Goal: Transaction & Acquisition: Purchase product/service

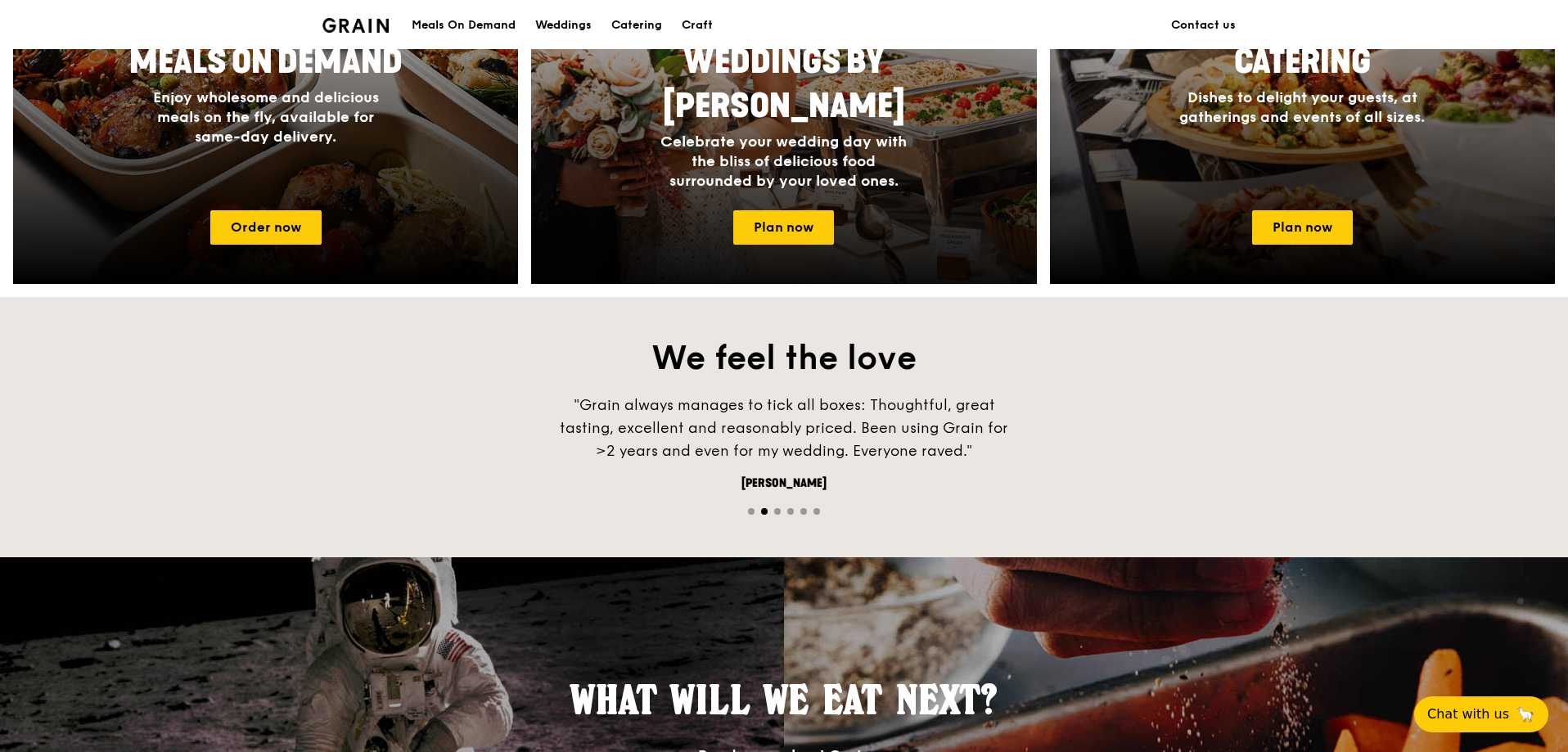
scroll to position [900, 0]
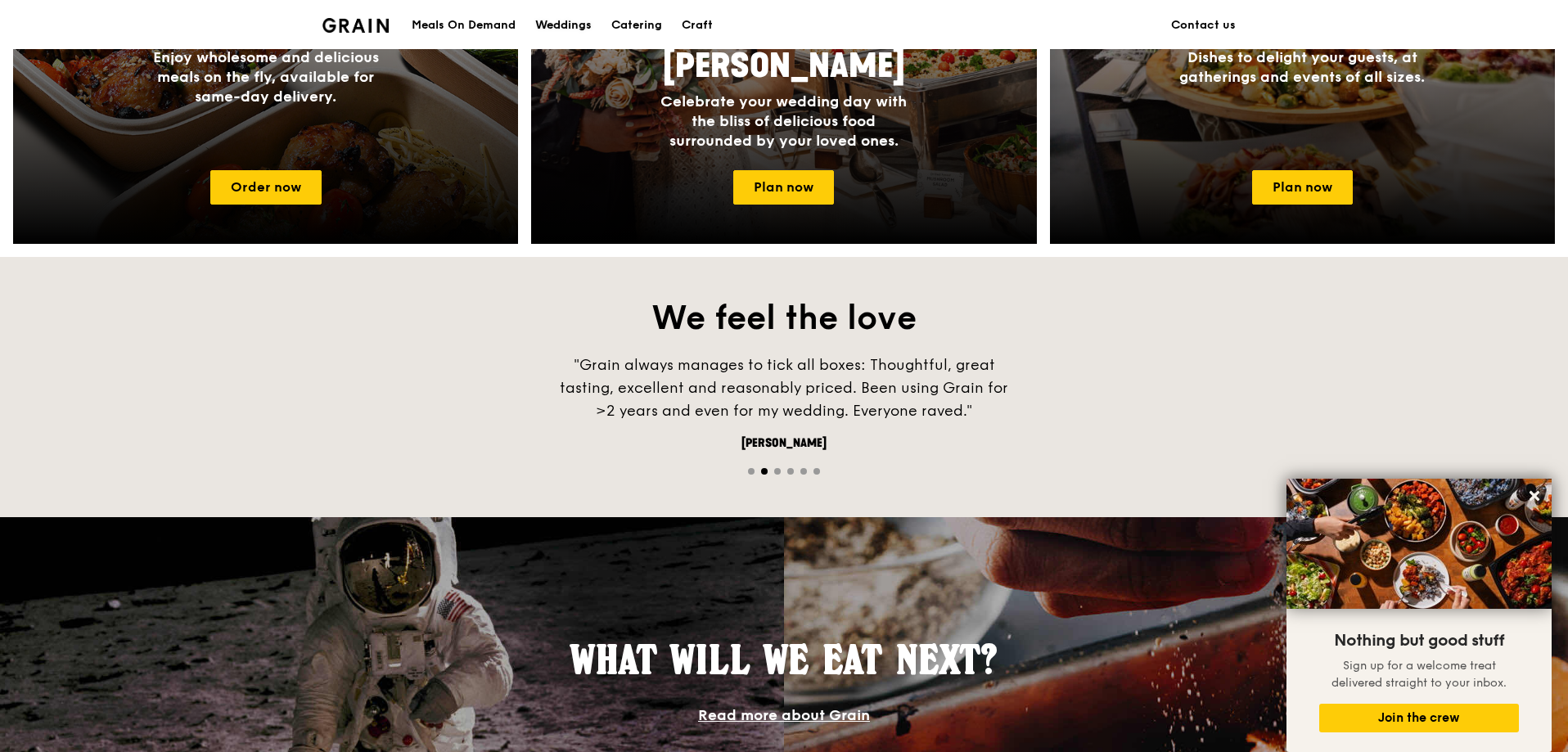
click at [548, 23] on div "Weddings" at bounding box center [563, 26] width 57 height 49
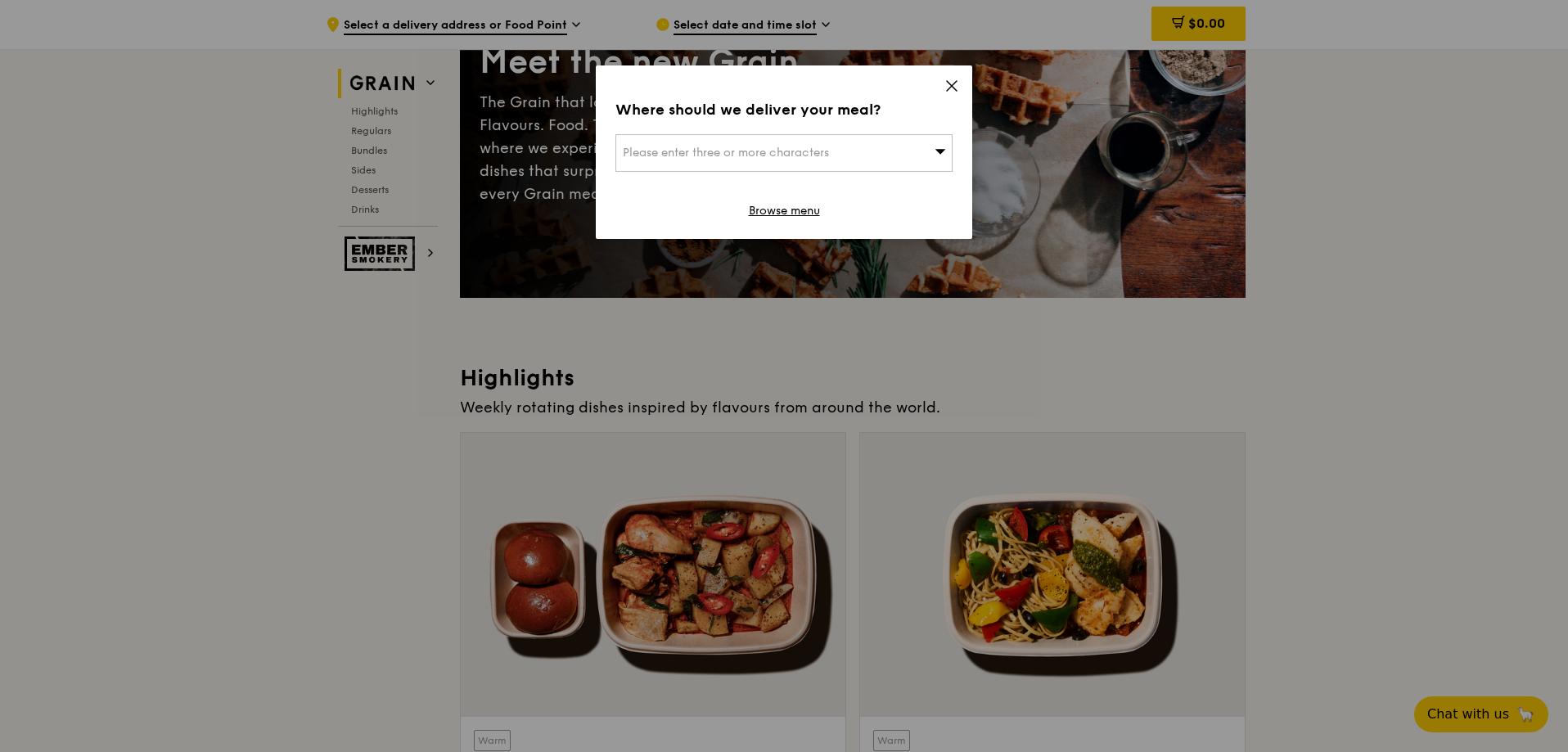
click at [950, 83] on icon at bounding box center [952, 86] width 15 height 15
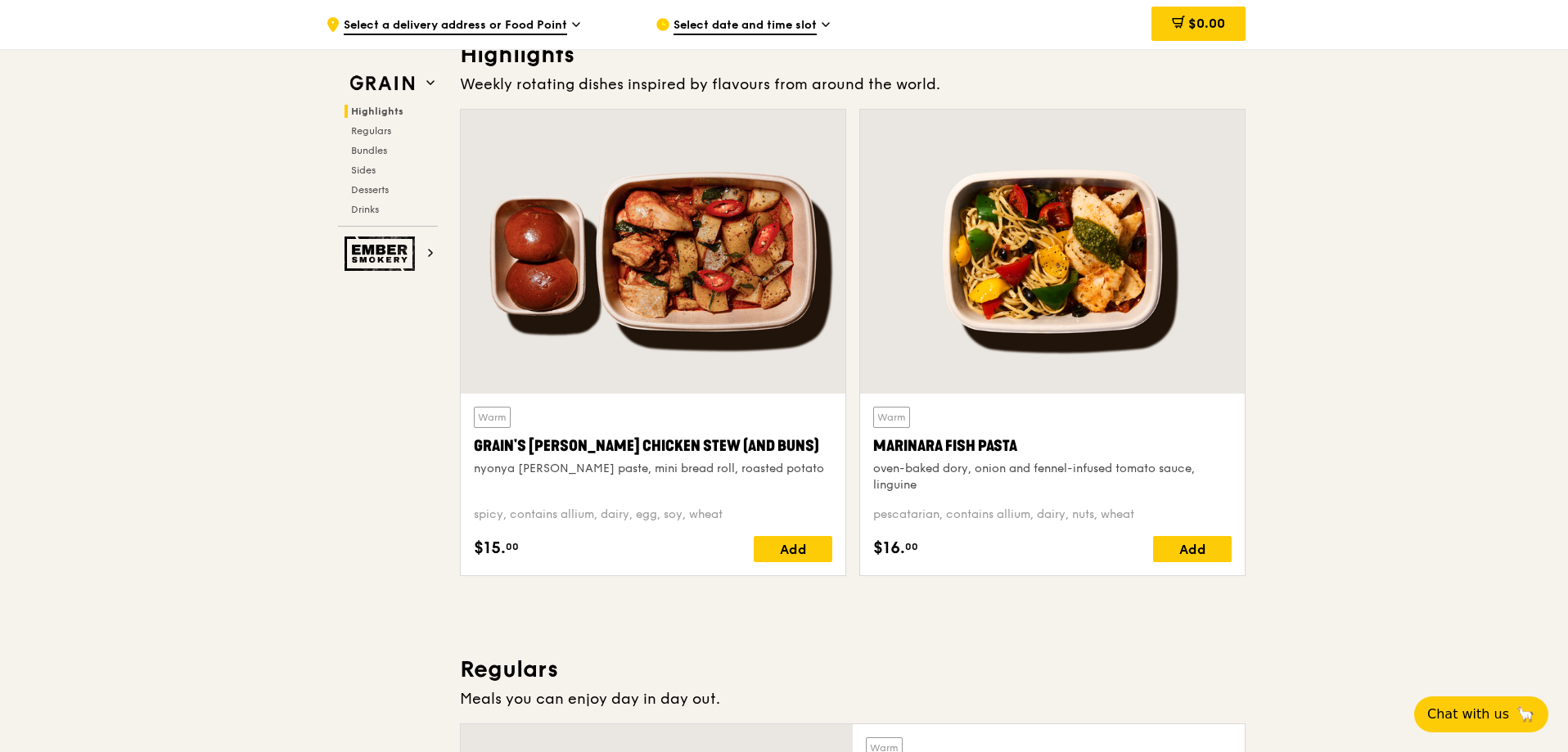
scroll to position [491, 0]
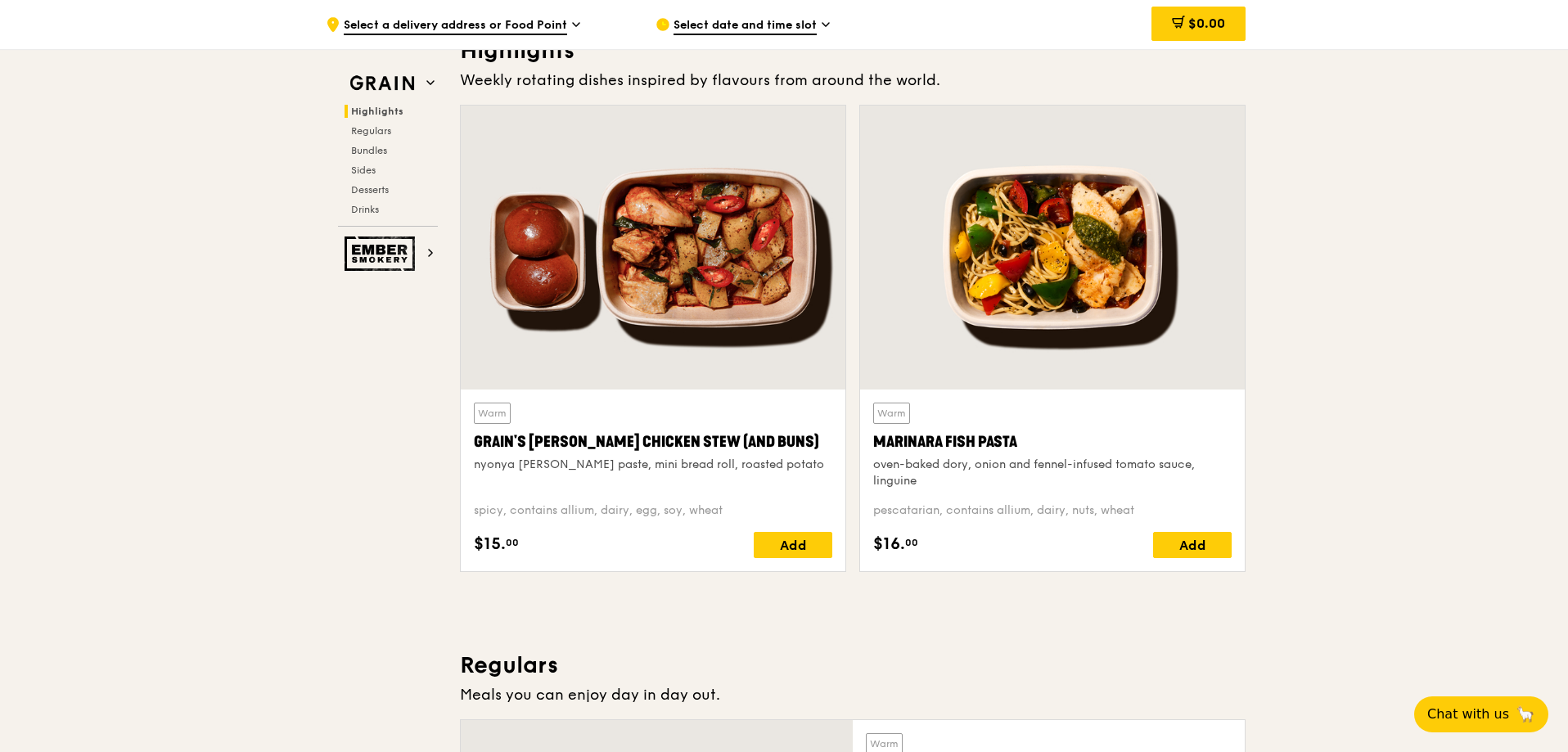
drag, startPoint x: 156, startPoint y: 480, endPoint x: 988, endPoint y: 497, distance: 832.2
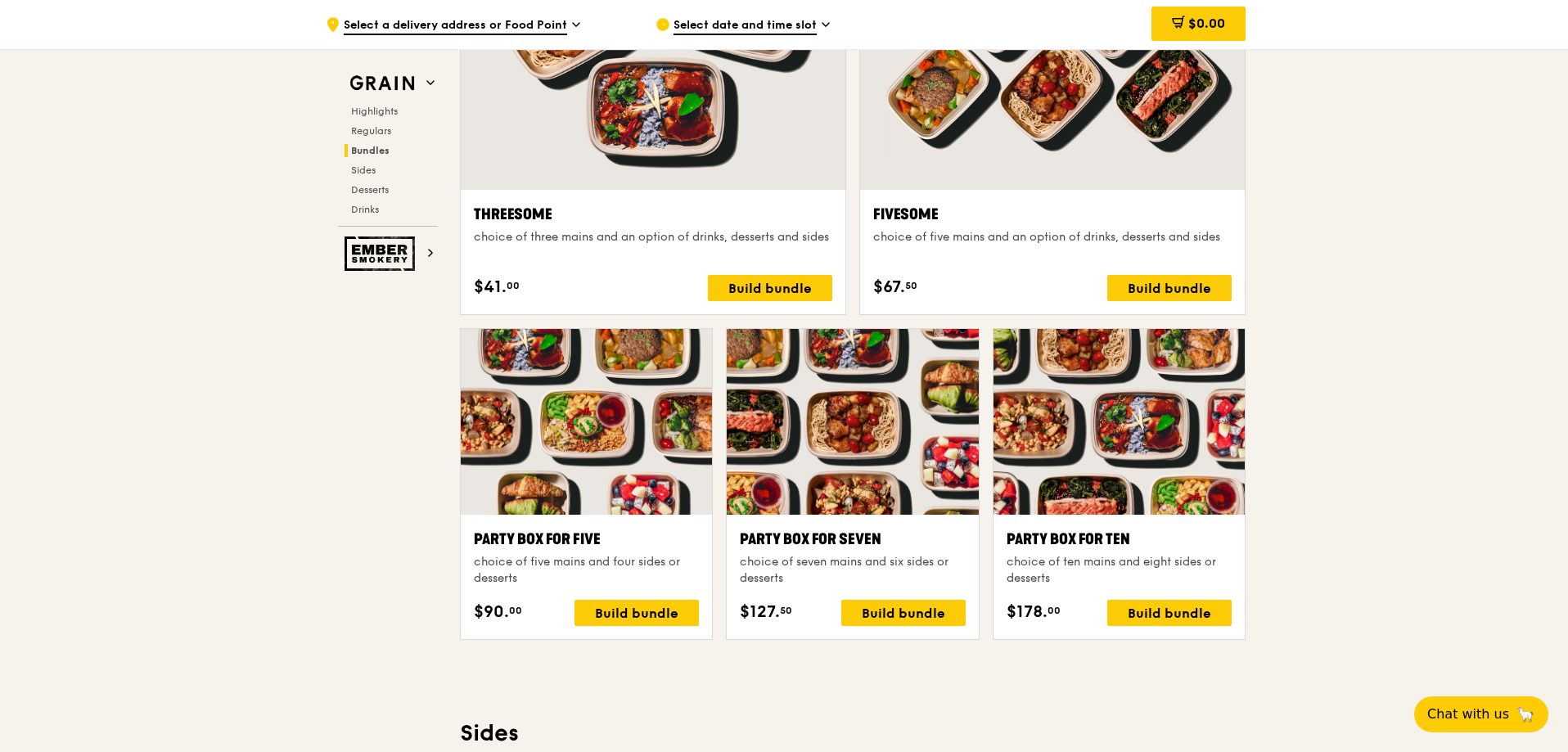
scroll to position [3110, 0]
